Goal: Task Accomplishment & Management: Manage account settings

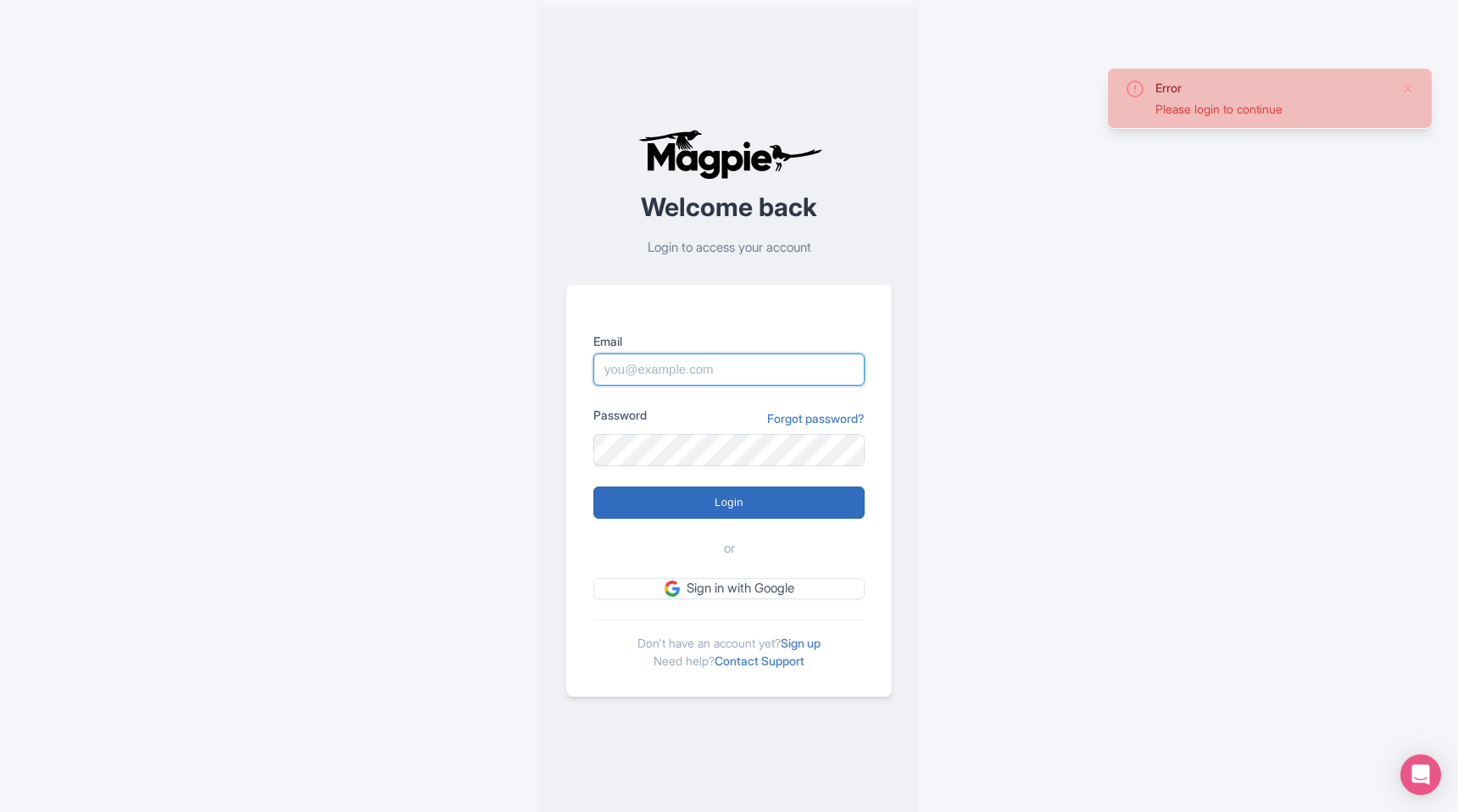
type input "[EMAIL_ADDRESS][PERSON_NAME][DOMAIN_NAME]"
click at [739, 487] on input "Login" at bounding box center [729, 503] width 271 height 32
type input "Logging in..."
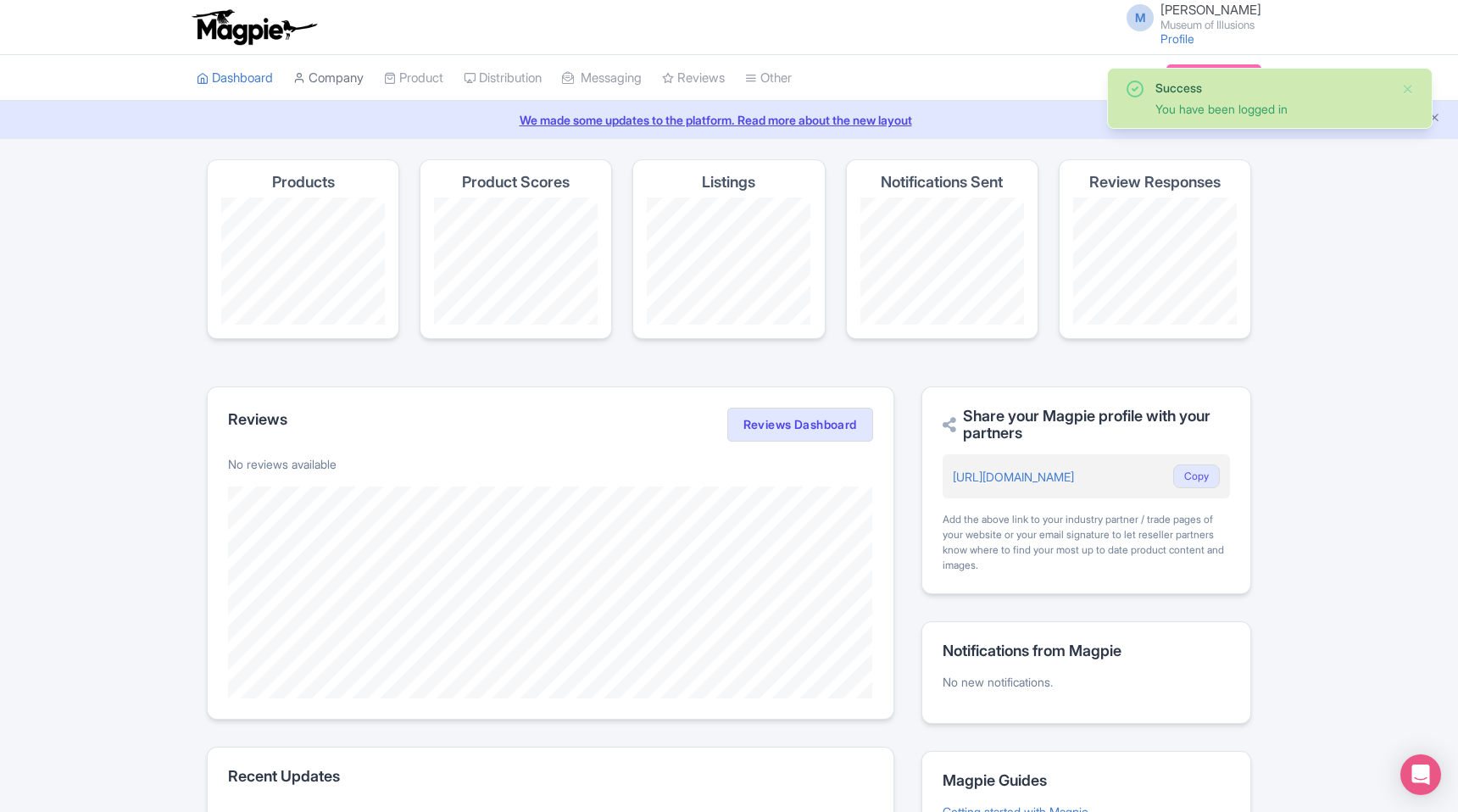
click at [345, 78] on link "Company" at bounding box center [328, 78] width 71 height 47
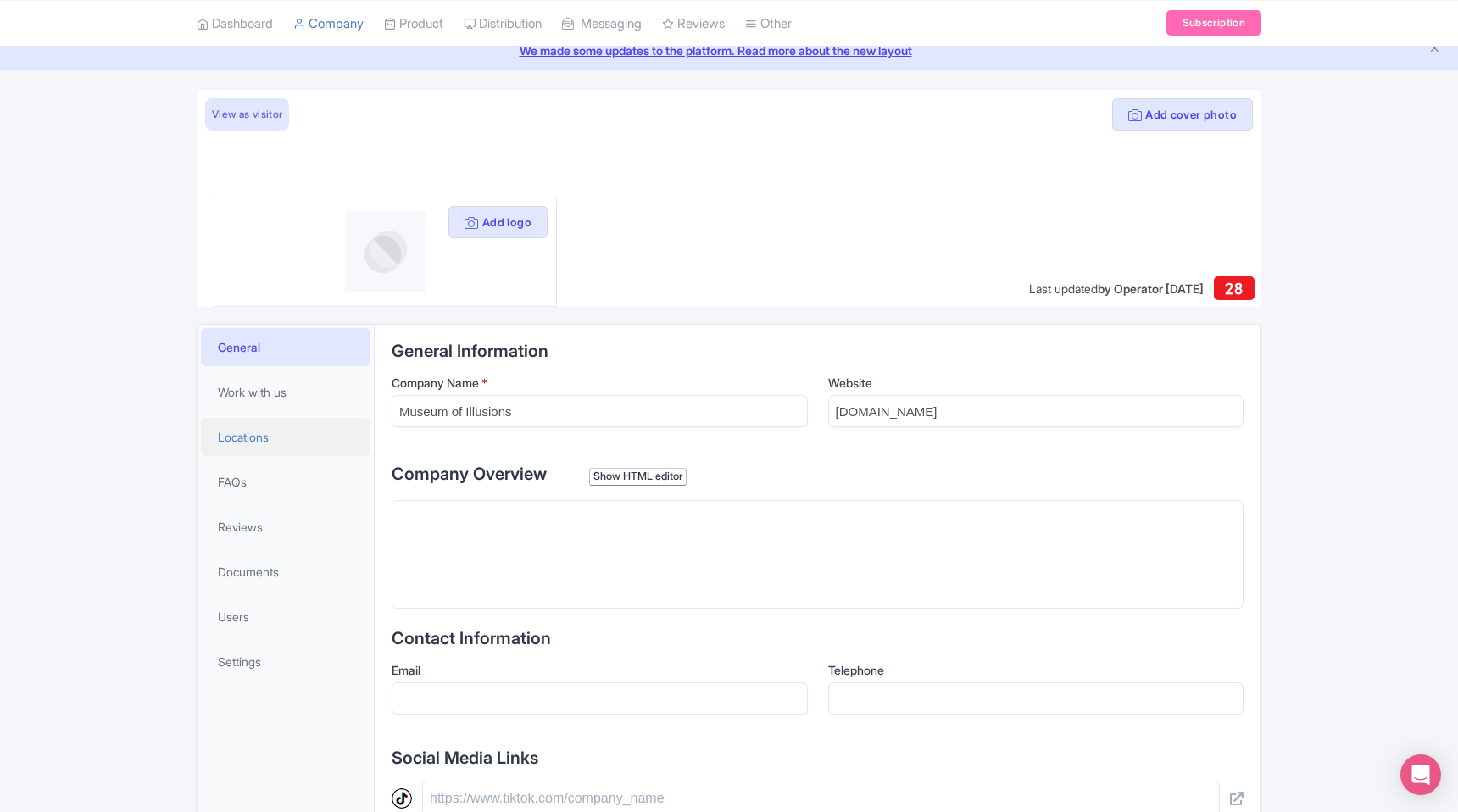
click at [261, 433] on span "Locations" at bounding box center [242, 437] width 51 height 18
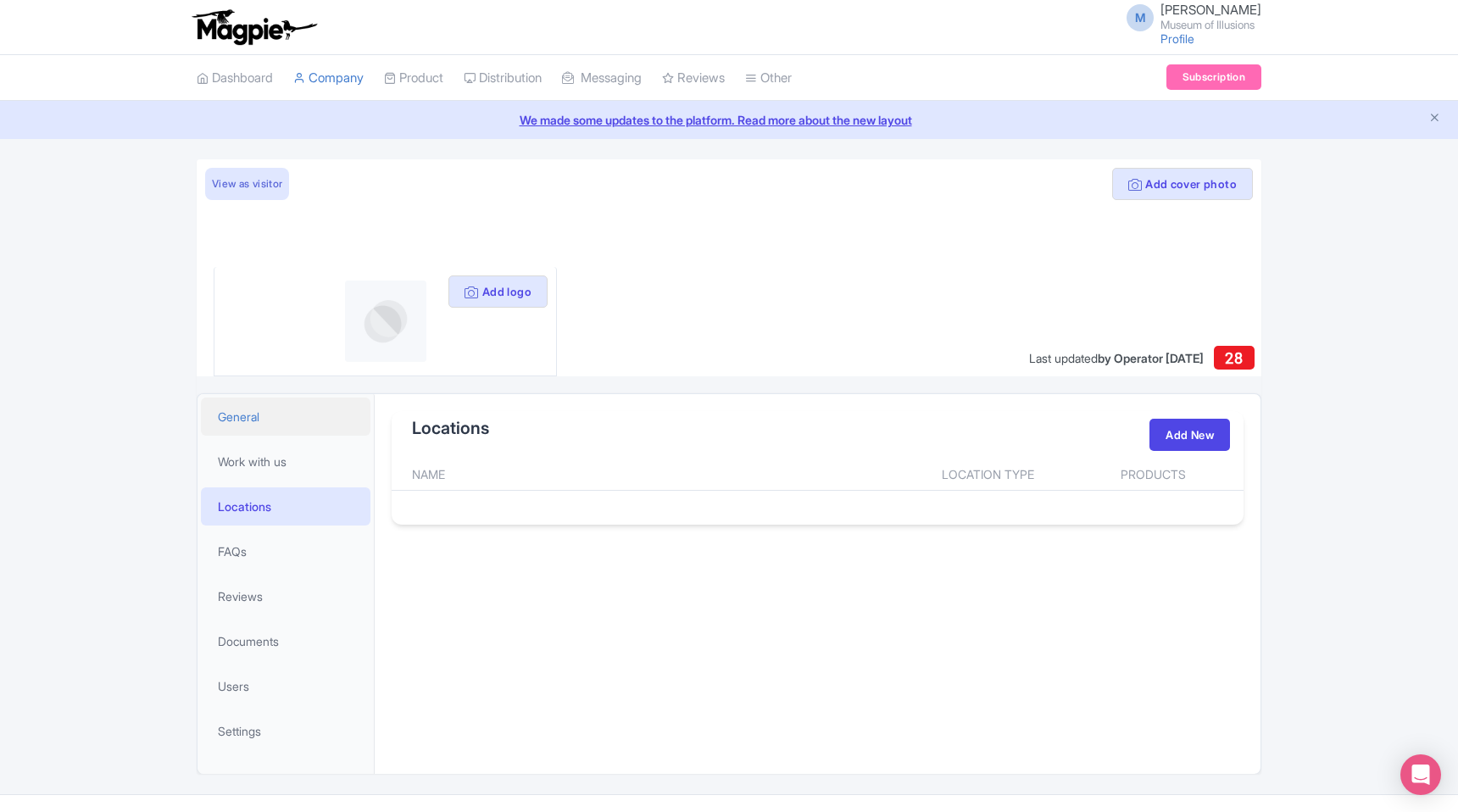
click at [264, 428] on link "General" at bounding box center [286, 417] width 170 height 38
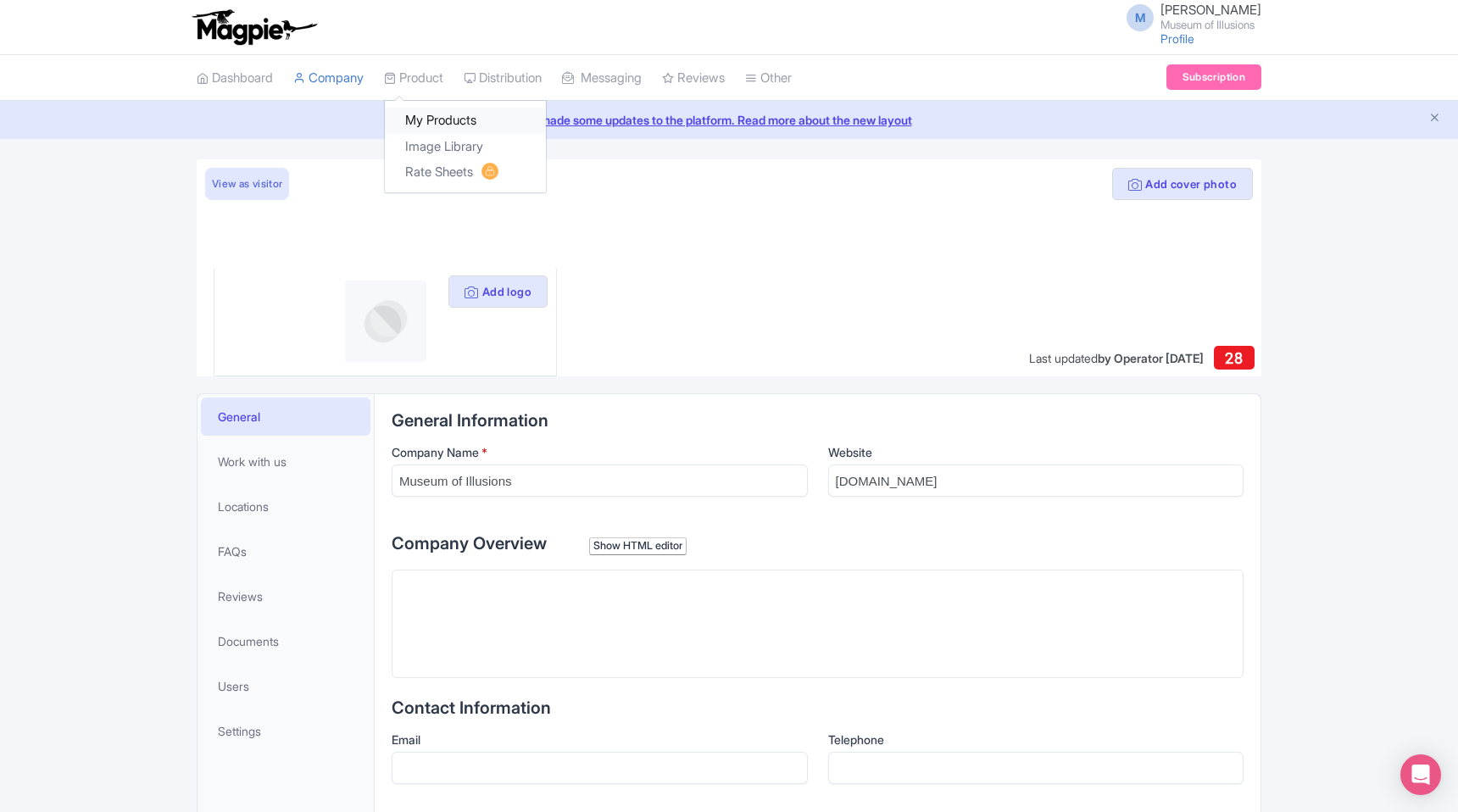
click at [449, 117] on link "My Products" at bounding box center [465, 121] width 161 height 27
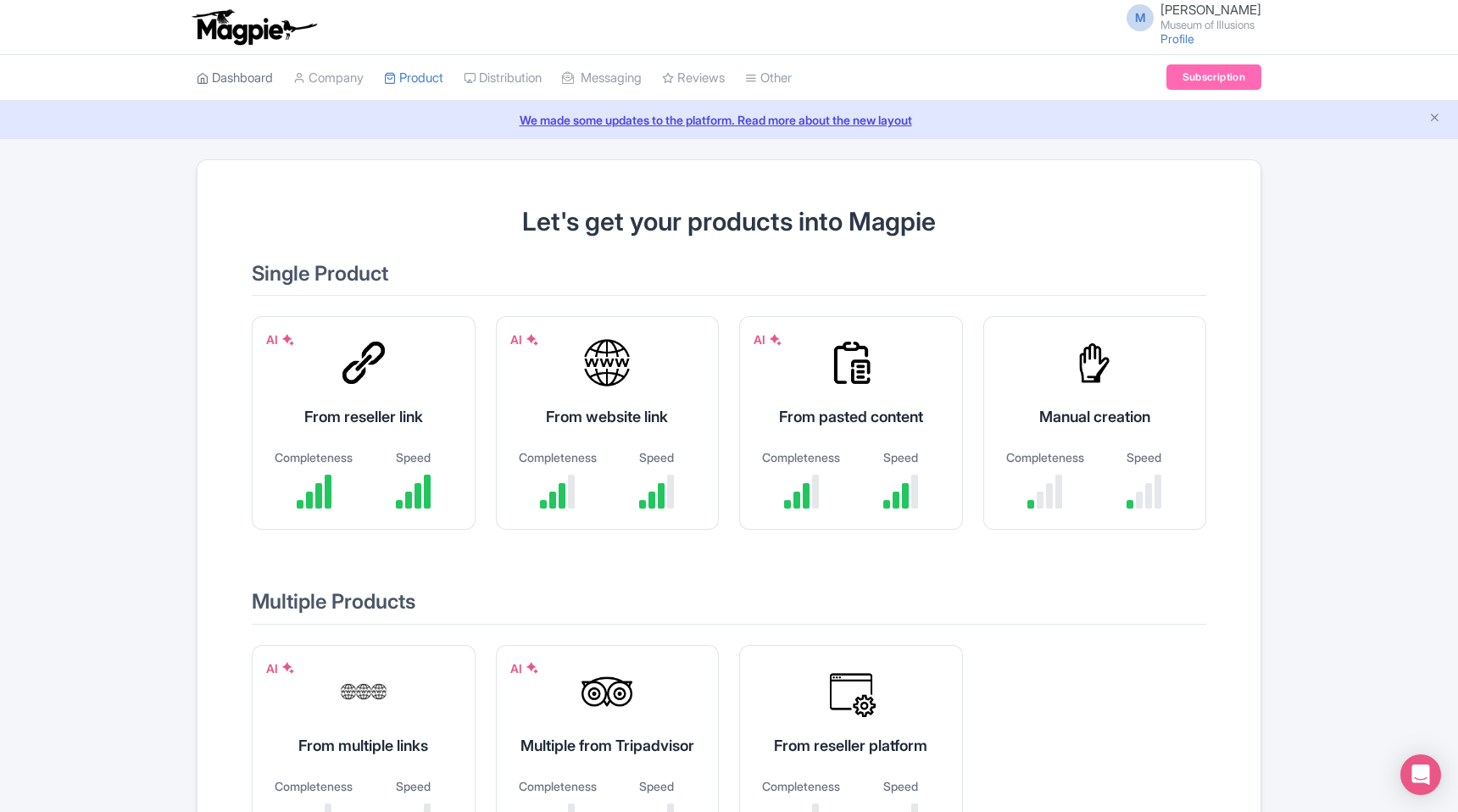
click at [234, 73] on link "Dashboard" at bounding box center [235, 78] width 76 height 47
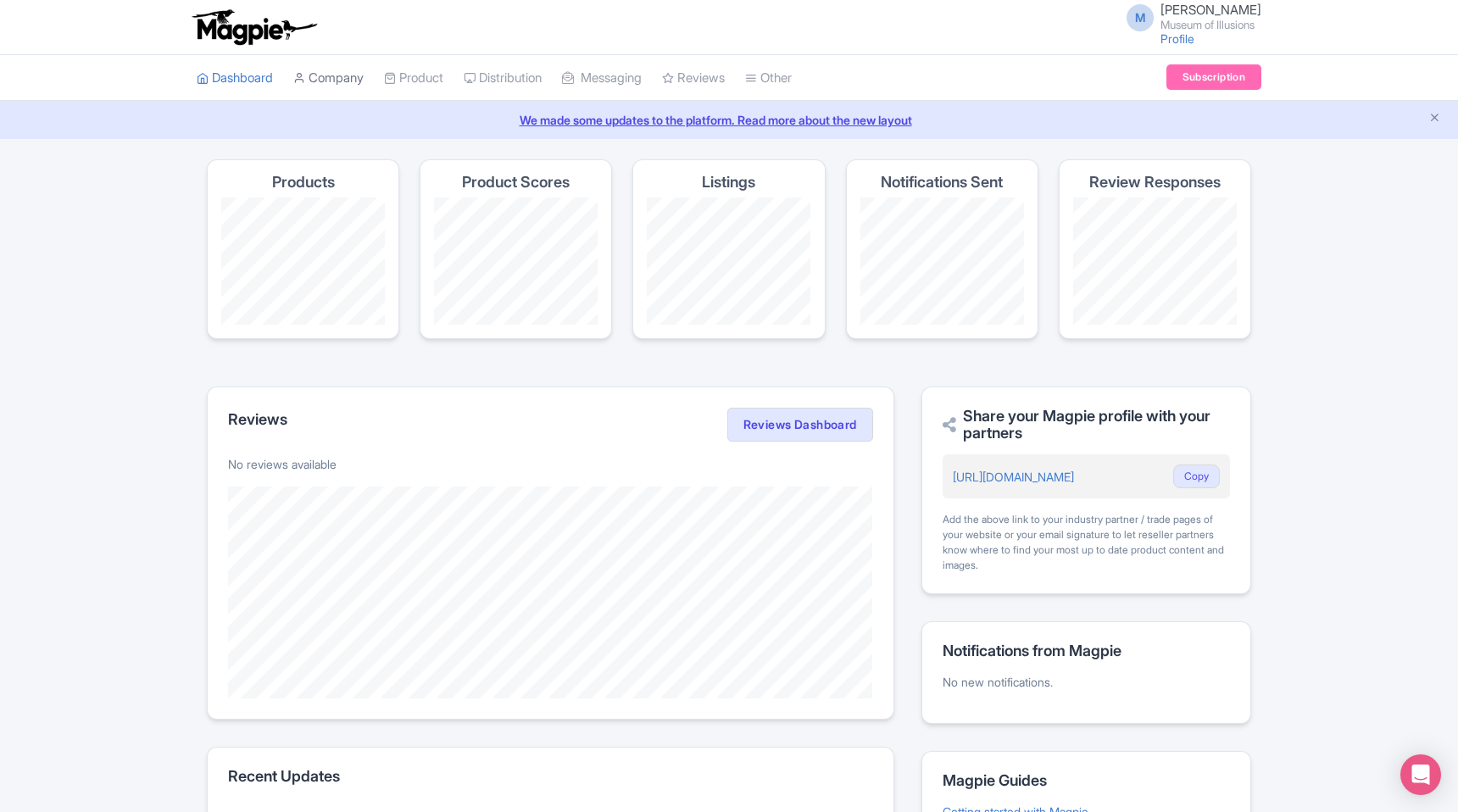
click at [344, 84] on link "Company" at bounding box center [328, 78] width 71 height 47
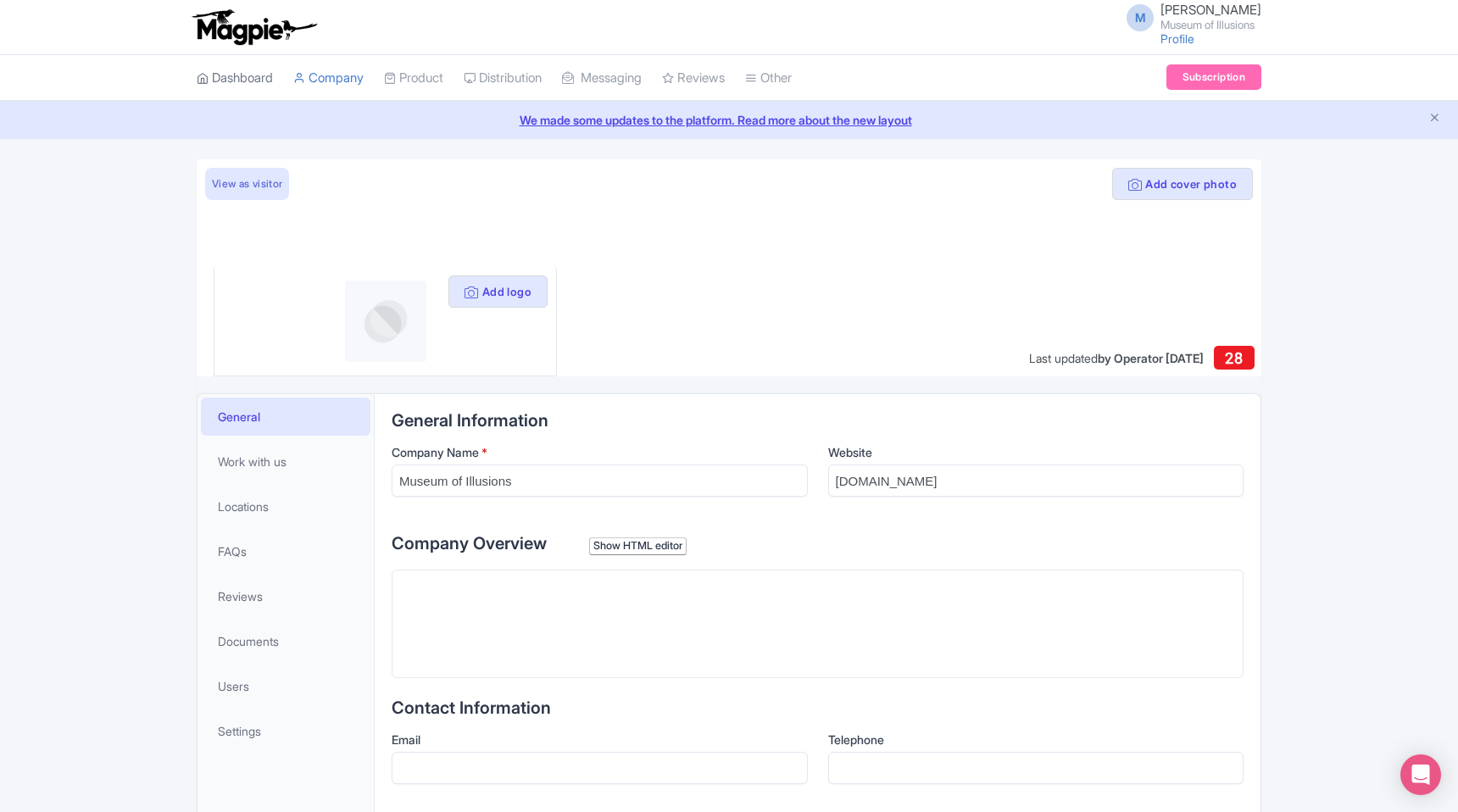
click at [202, 69] on link "Dashboard" at bounding box center [235, 78] width 76 height 47
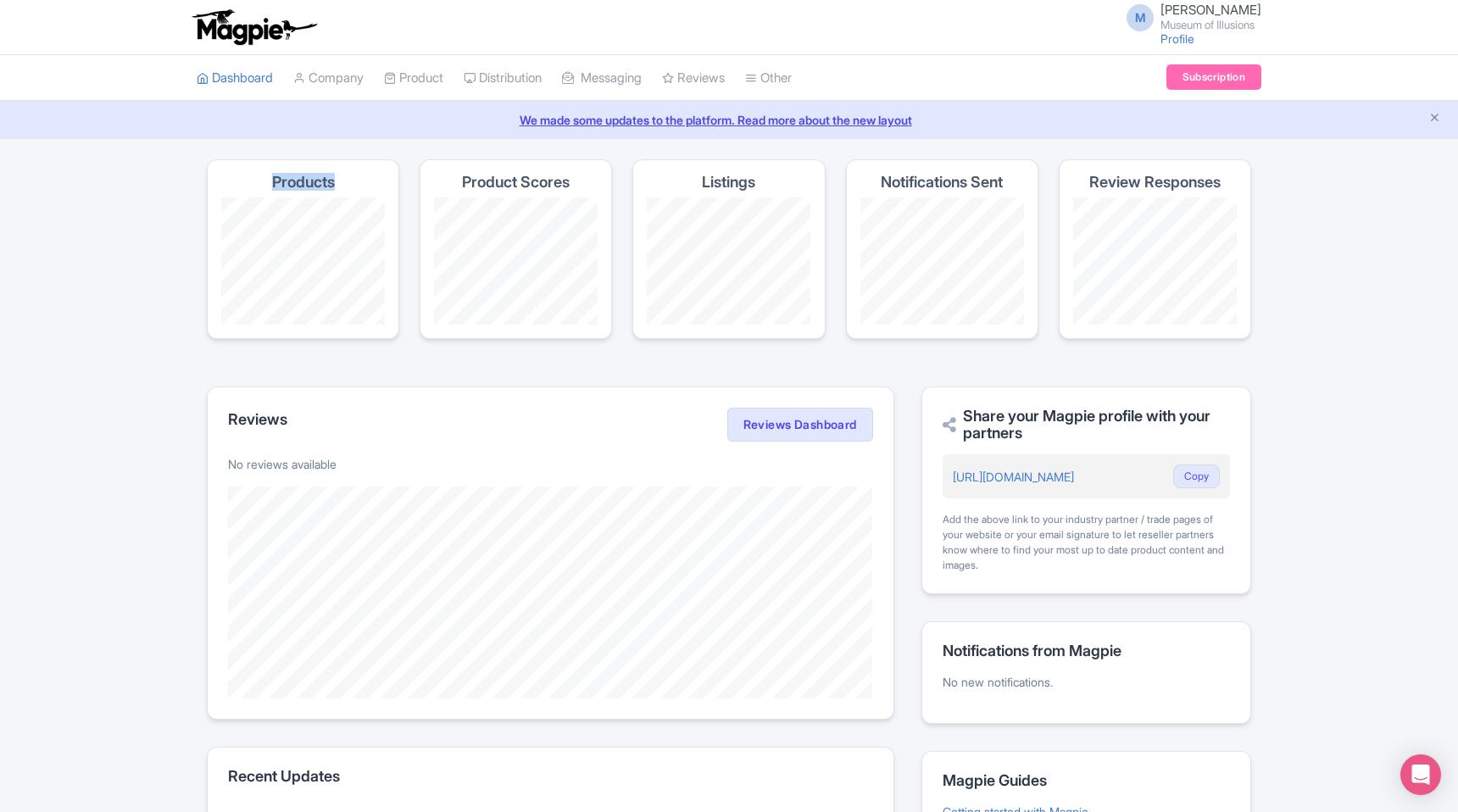
drag, startPoint x: 269, startPoint y: 179, endPoint x: 336, endPoint y: 179, distance: 67.0
click at [334, 179] on div "Products" at bounding box center [303, 249] width 193 height 179
drag, startPoint x: 456, startPoint y: 177, endPoint x: 568, endPoint y: 177, distance: 112.0
click at [568, 177] on div "Product Scores" at bounding box center [516, 249] width 193 height 179
drag, startPoint x: 698, startPoint y: 183, endPoint x: 763, endPoint y: 183, distance: 65.0
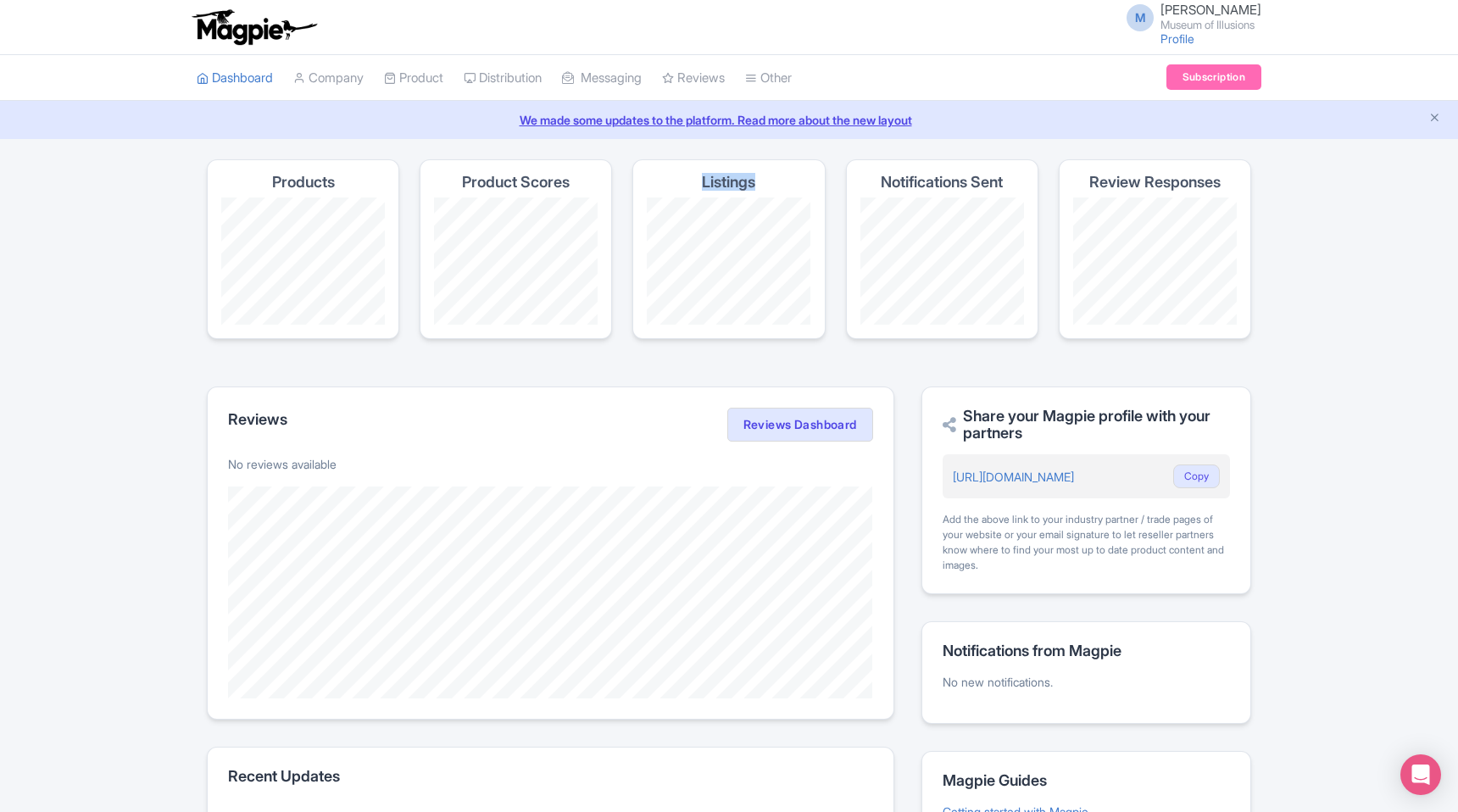
click at [761, 183] on div "Listings" at bounding box center [729, 249] width 193 height 179
drag, startPoint x: 879, startPoint y: 181, endPoint x: 1048, endPoint y: 182, distance: 169.0
click at [1042, 181] on section "Products Product Scores Listings Notifications Sent Review Responses" at bounding box center [729, 260] width 1044 height 200
drag, startPoint x: 1090, startPoint y: 175, endPoint x: 1342, endPoint y: 186, distance: 252.2
click at [1311, 176] on div "Magpie recommends Respond to more reviews You currently have unresponded review…" at bounding box center [729, 532] width 1458 height 747
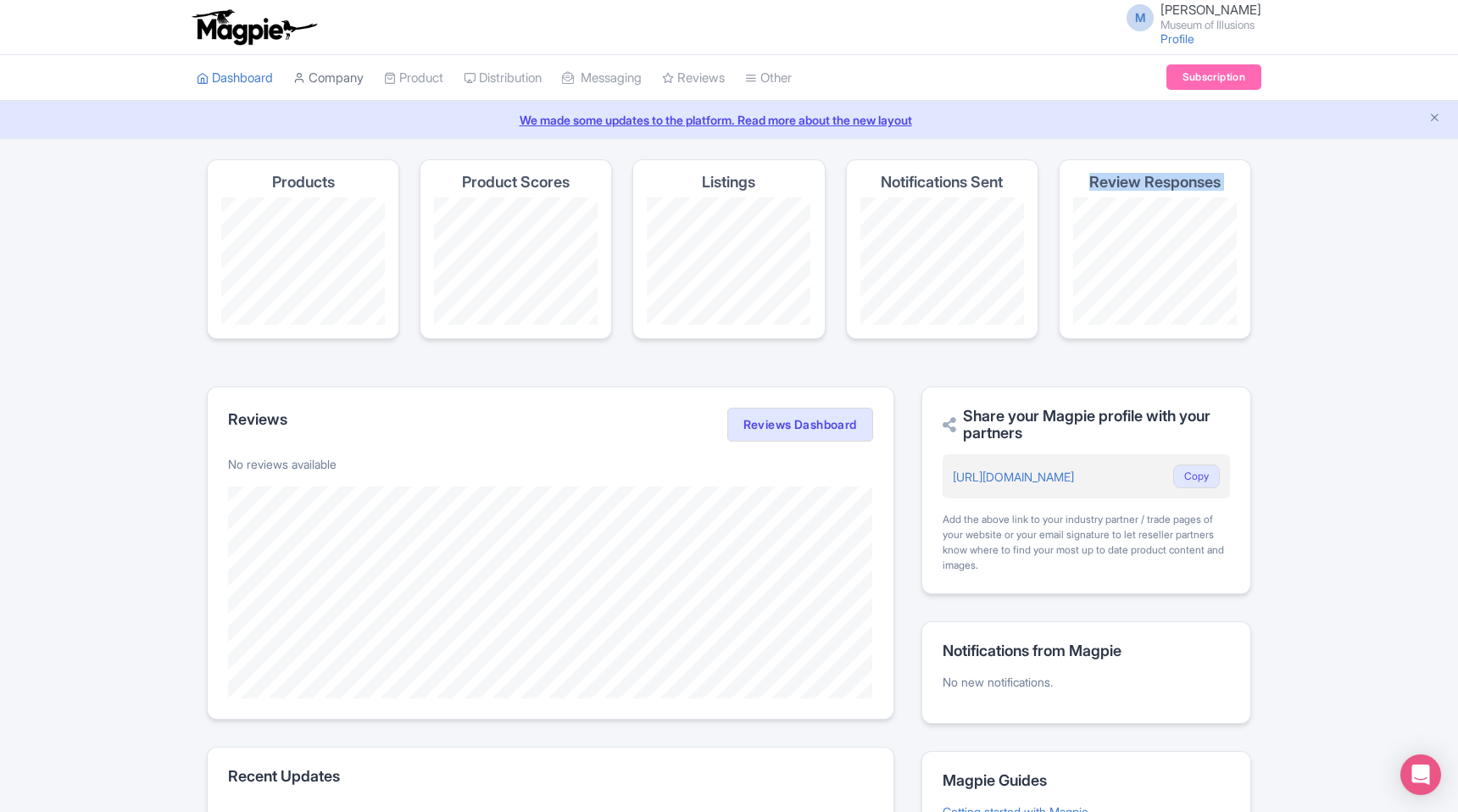
click at [328, 77] on link "Company" at bounding box center [328, 78] width 71 height 47
